Goal: Task Accomplishment & Management: Use online tool/utility

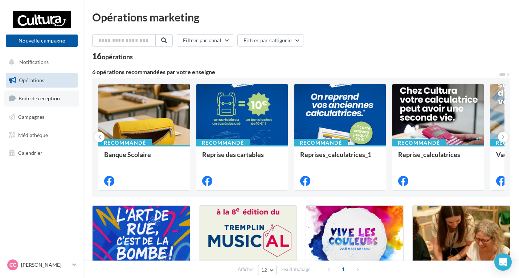
click at [52, 97] on span "Boîte de réception" at bounding box center [39, 98] width 41 height 6
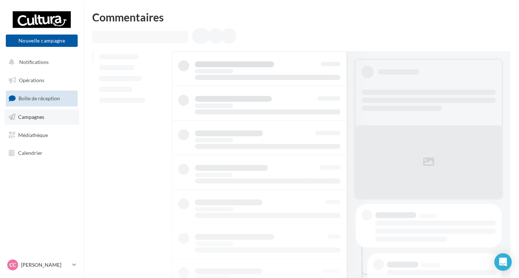
click at [40, 120] on link "Campagnes" at bounding box center [41, 116] width 75 height 15
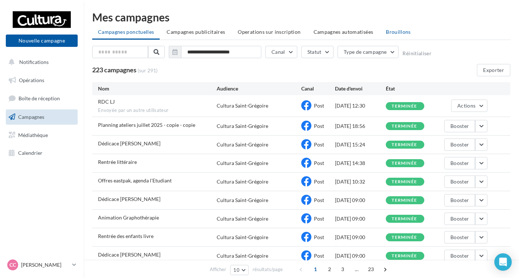
click at [387, 33] on span "Brouillons" at bounding box center [398, 32] width 25 height 6
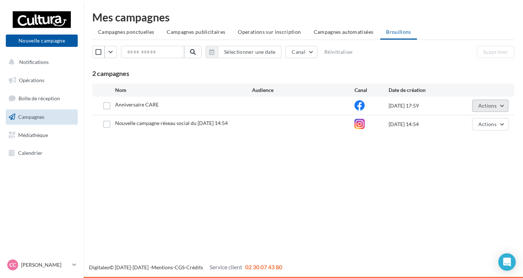
click at [489, 108] on span "Actions" at bounding box center [487, 105] width 18 height 6
click at [478, 119] on button "Editer" at bounding box center [472, 122] width 73 height 19
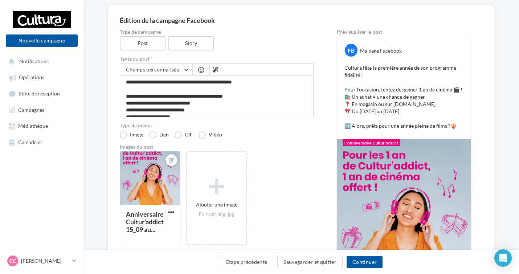
scroll to position [73, 0]
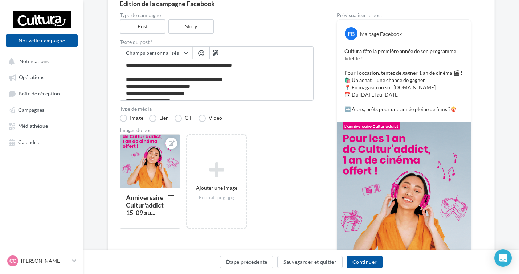
click at [318, 151] on div "Anniversaire Cultur'addict 15_09 au... Ajouter une image Format: png, jpg" at bounding box center [220, 185] width 200 height 102
click at [375, 260] on button "Continuer" at bounding box center [365, 262] width 36 height 12
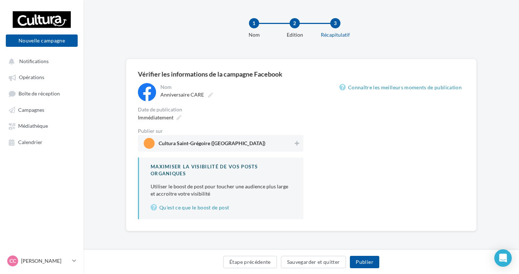
scroll to position [2, 0]
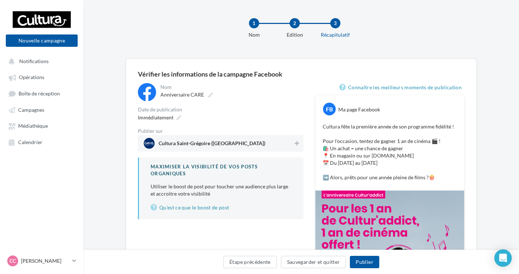
click at [217, 140] on span "Cultura Saint-Grégoire (Saint-Grégoire)" at bounding box center [219, 143] width 150 height 11
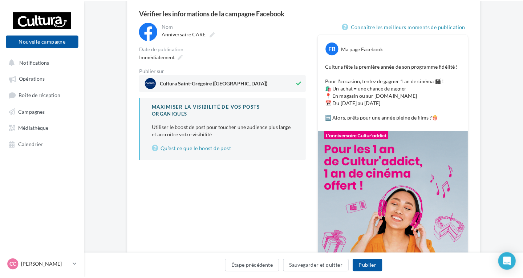
scroll to position [60, 0]
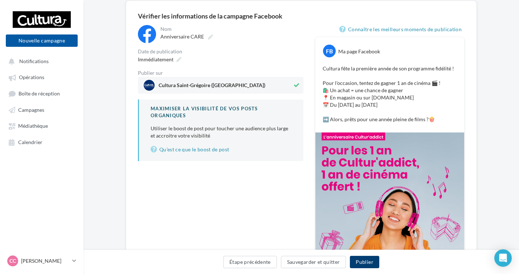
click at [369, 267] on button "Publier" at bounding box center [364, 262] width 29 height 12
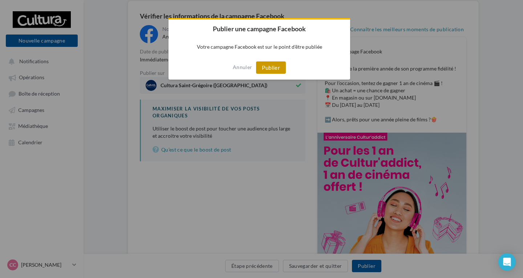
click at [259, 62] on button "Publier" at bounding box center [271, 67] width 30 height 12
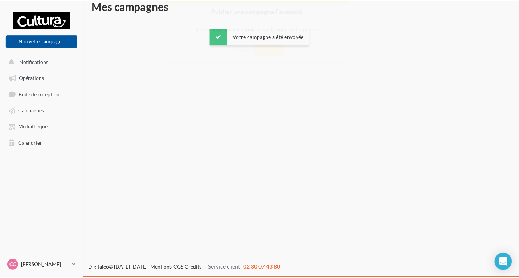
scroll to position [12, 0]
